Goal: Information Seeking & Learning: Check status

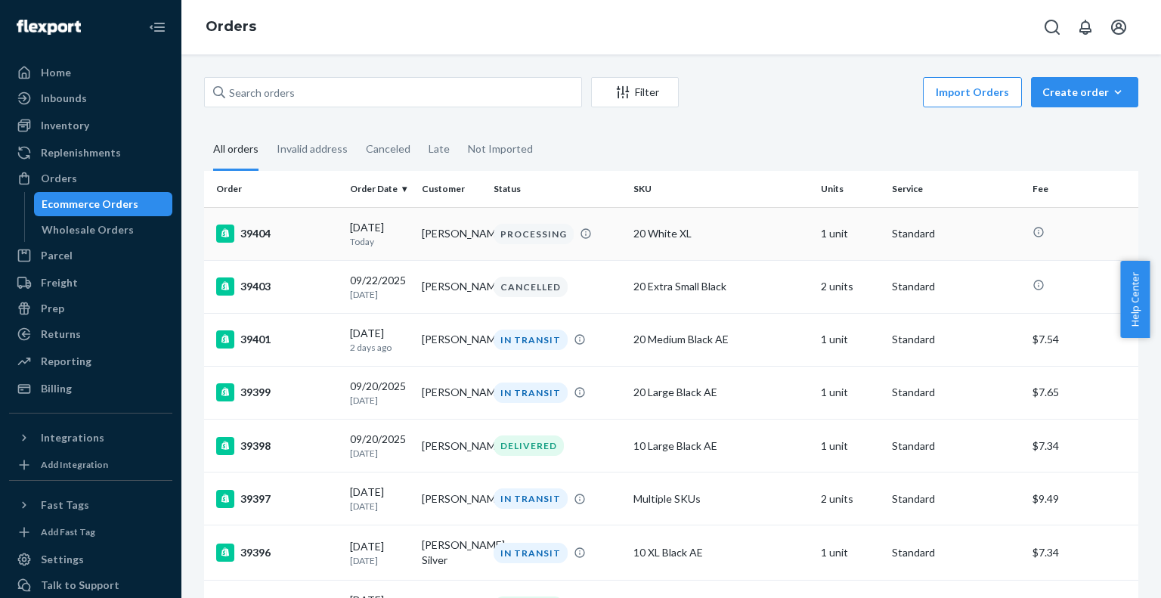
click at [697, 220] on td "20 White XL" at bounding box center [721, 233] width 187 height 53
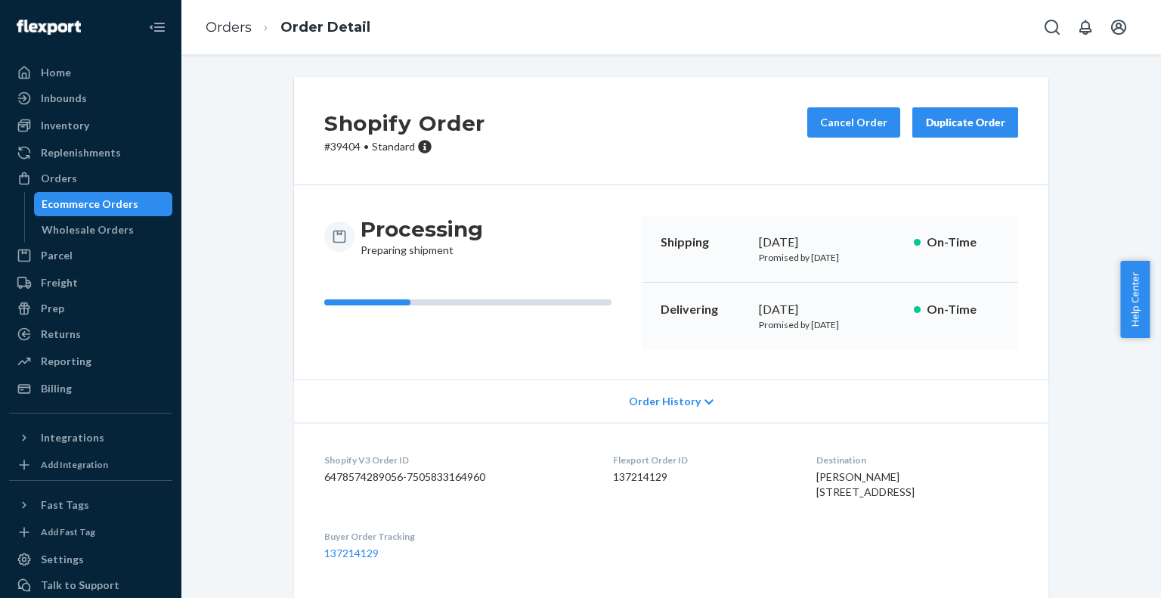
click at [247, 309] on div "Shopify Order # 39404 • Standard Cancel Order Duplicate Order Processing Prepar…" at bounding box center [671, 528] width 957 height 903
click at [64, 125] on div "Inventory" at bounding box center [65, 125] width 48 height 15
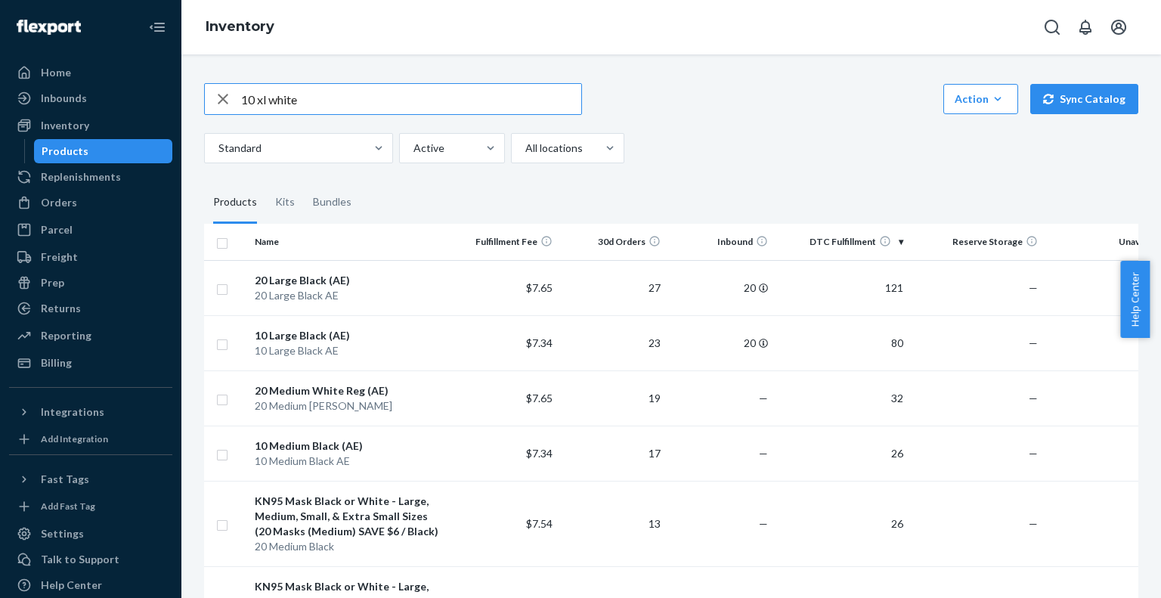
type input "10 xl white"
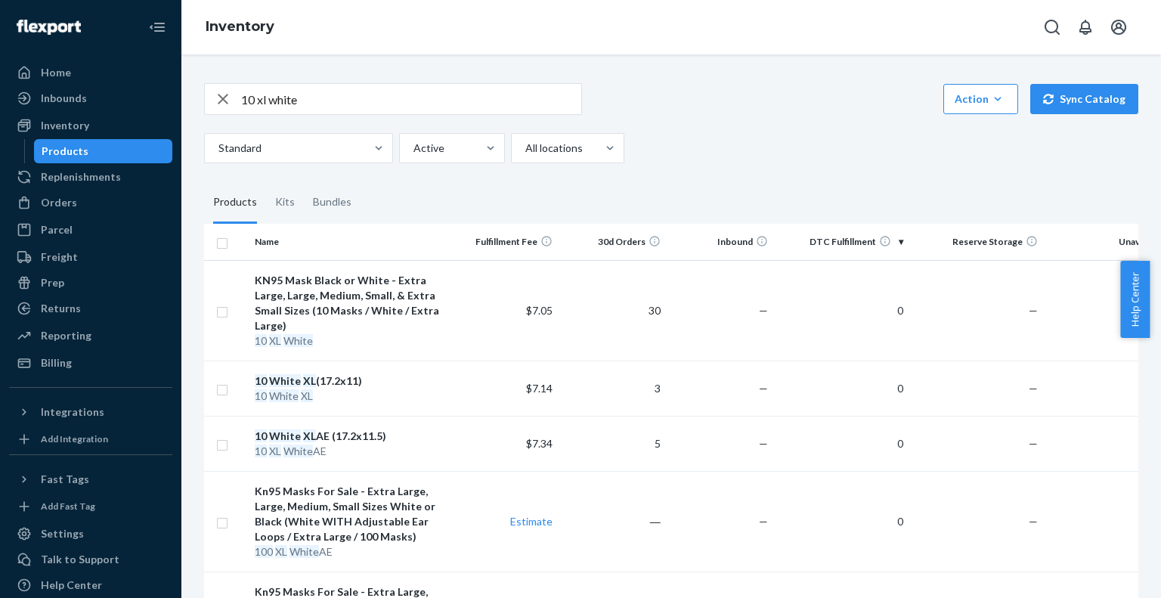
click at [224, 99] on icon "button" at bounding box center [223, 99] width 18 height 30
click at [287, 108] on input "text" at bounding box center [411, 99] width 340 height 30
paste input "MEDIUM BLACK 20"
type input "MEDIUM BLACK 20"
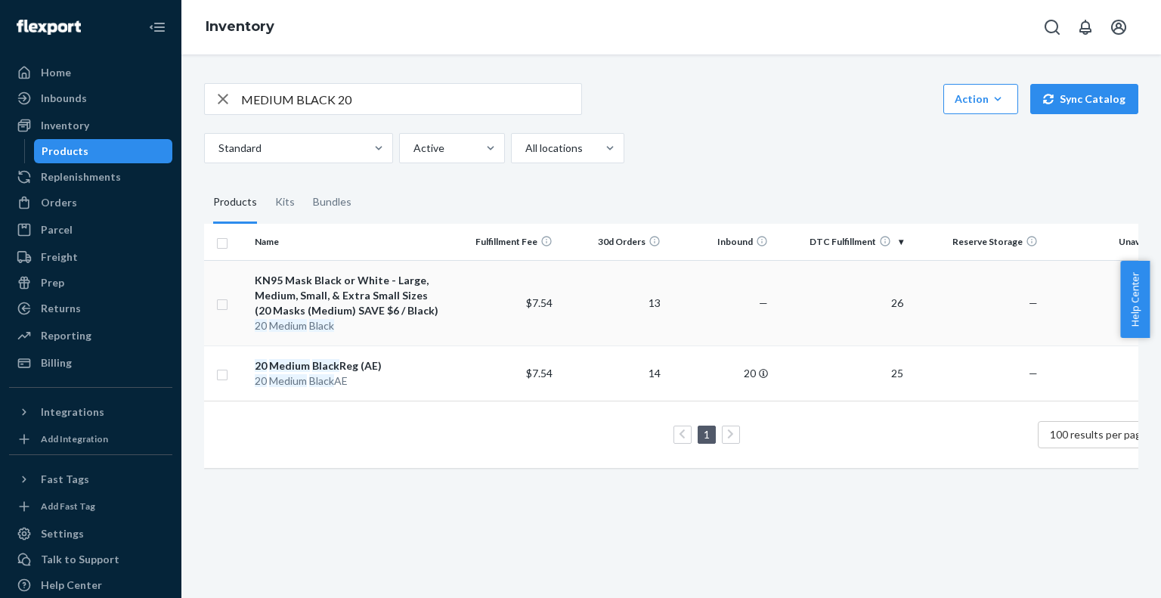
click at [340, 293] on div "KN95 Mask Black or White - Large, Medium, Small, & Extra Small Sizes (20 Masks …" at bounding box center [350, 295] width 190 height 45
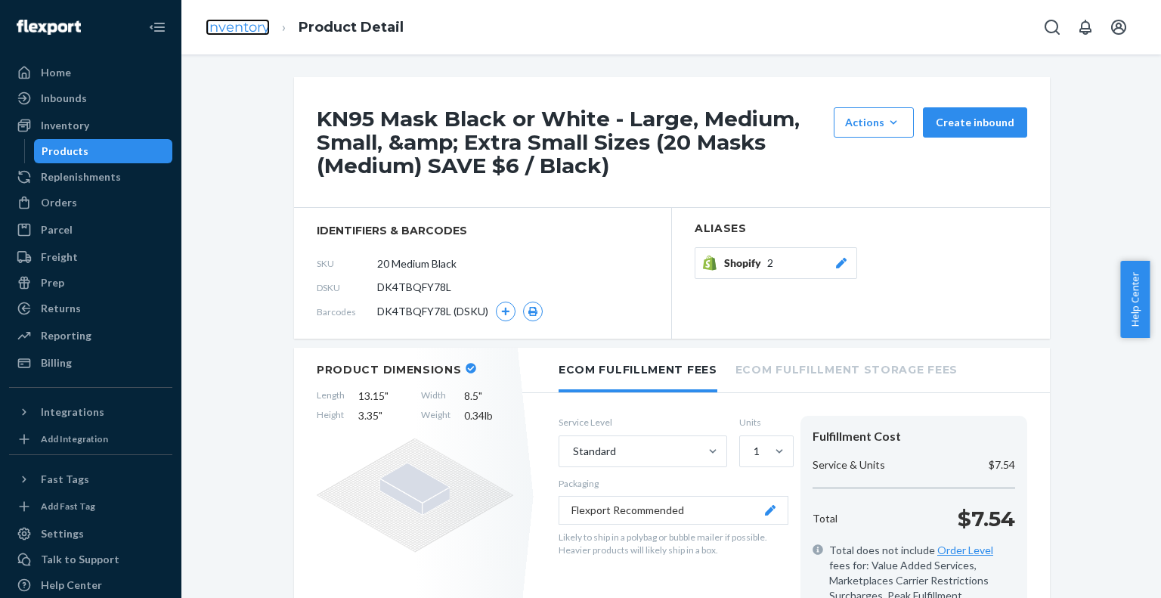
click at [246, 29] on link "Inventory" at bounding box center [238, 27] width 64 height 17
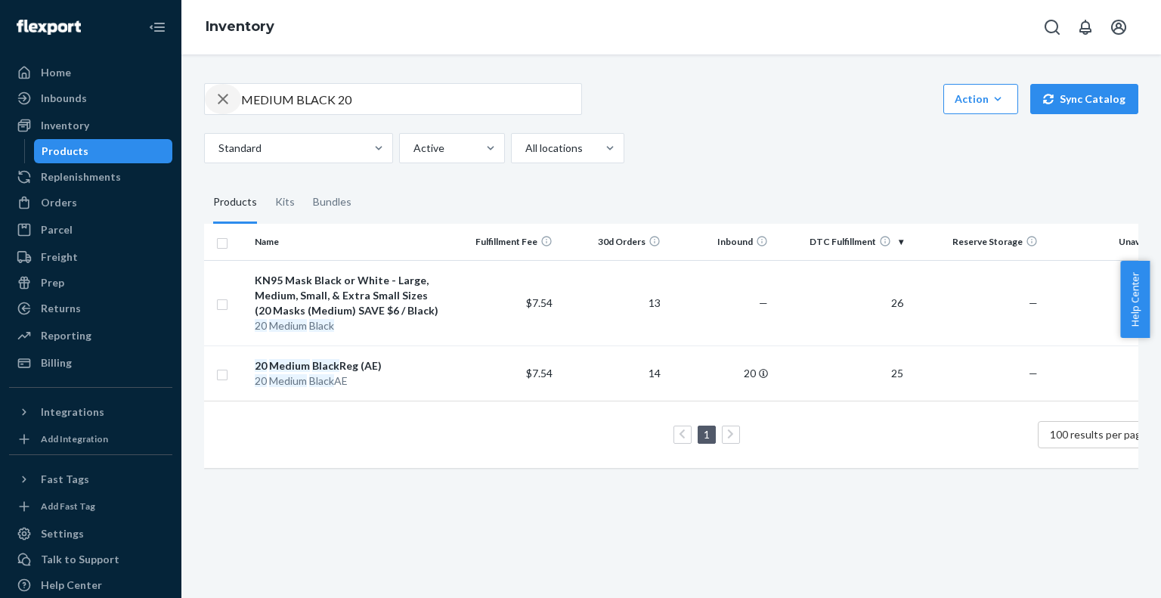
click at [221, 102] on icon "button" at bounding box center [223, 99] width 18 height 30
